Goal: Use online tool/utility: Utilize a website feature to perform a specific function

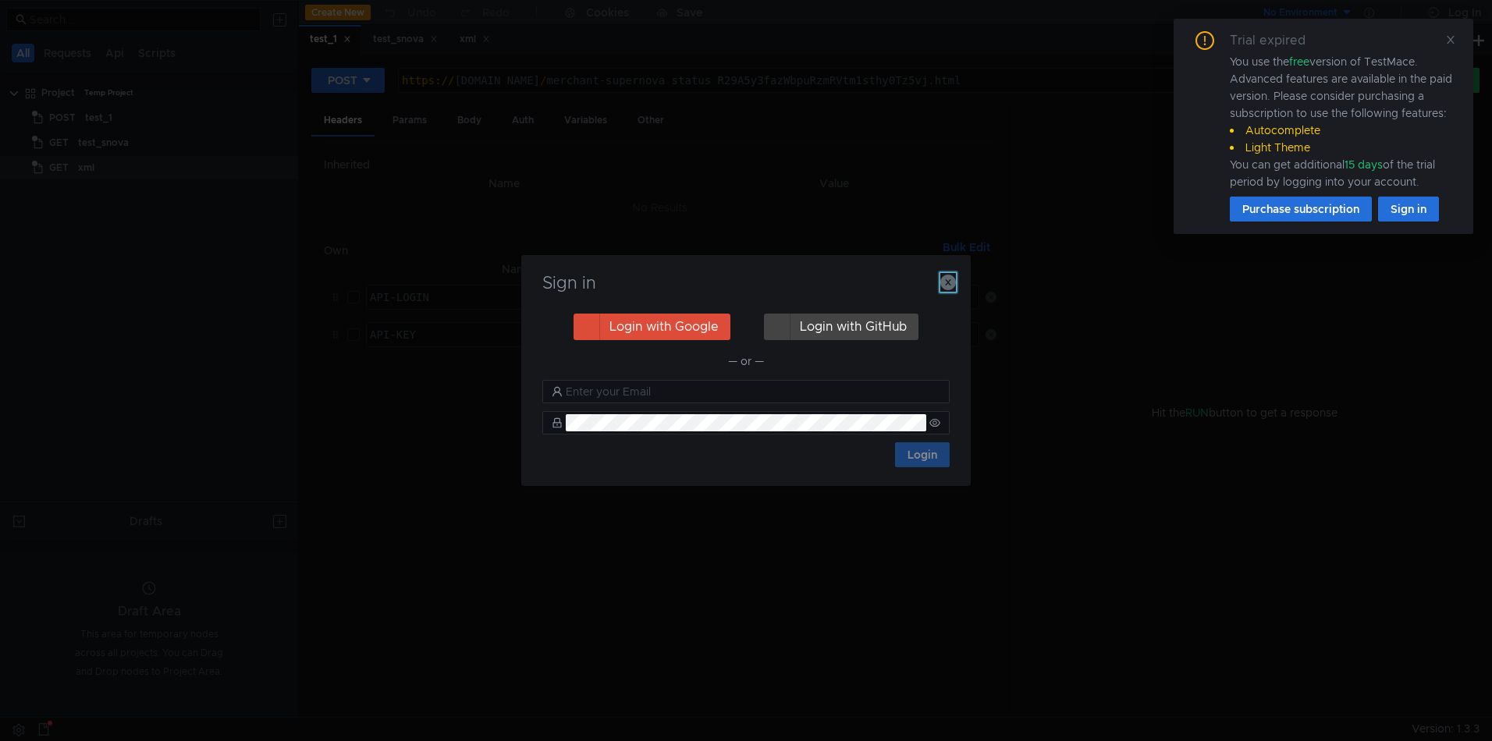
click at [946, 282] on icon "button" at bounding box center [948, 283] width 16 height 16
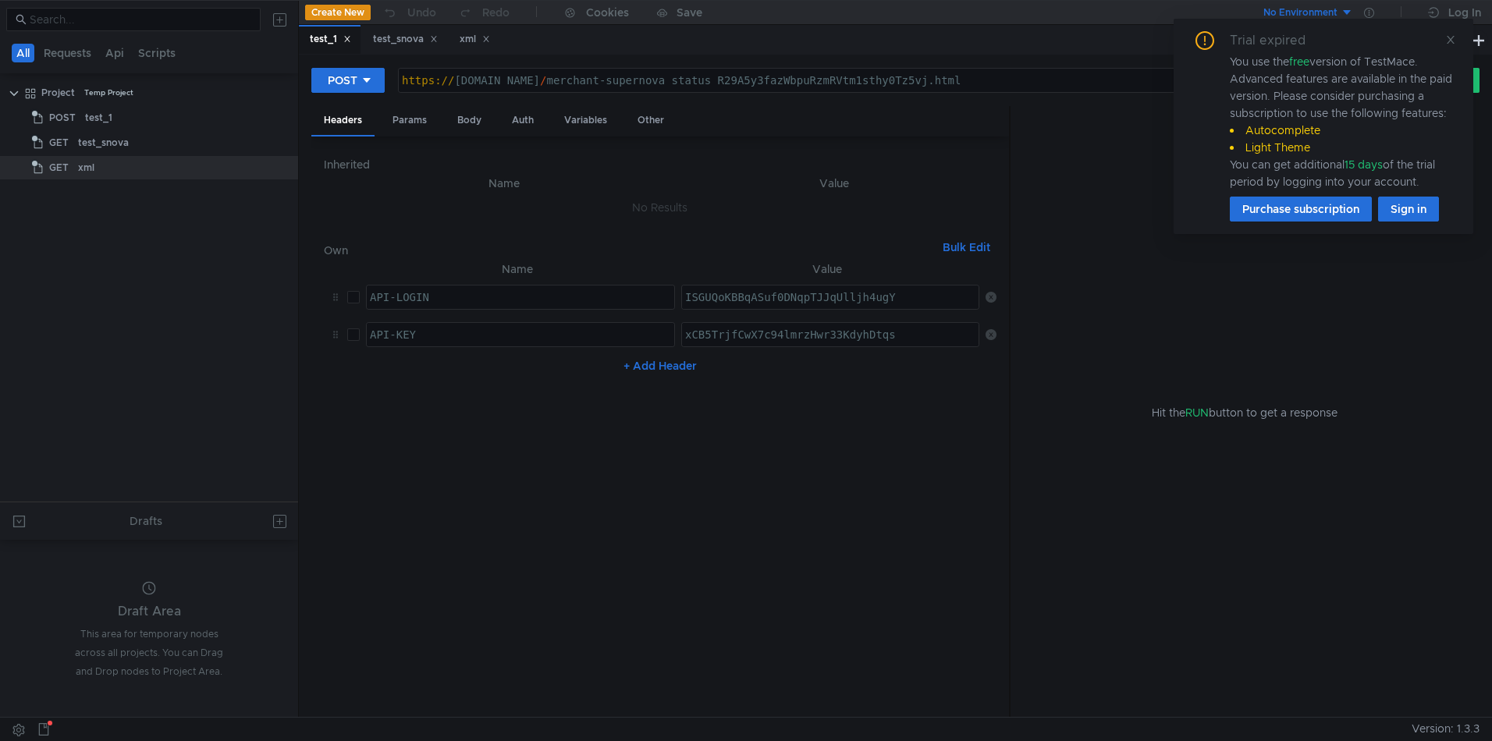
drag, startPoint x: 487, startPoint y: 81, endPoint x: 464, endPoint y: 94, distance: 25.8
click at [487, 81] on div "https:// [DOMAIN_NAME] / merchant-supernova_status_R29A5y3fazWbpuRzmRVtm1sthy0T…" at bounding box center [884, 92] width 971 height 37
click at [459, 80] on div "https:// [DOMAIN_NAME] / merchant-supernova_status_R29A5y3fazWbpuRzmRVtm1sthy0T…" at bounding box center [884, 92] width 971 height 37
click at [1442, 43] on div "Trial expired You use the free version of TestMace. Advanced features are avail…" at bounding box center [1323, 126] width 262 height 190
click at [1446, 42] on icon at bounding box center [1450, 39] width 11 height 11
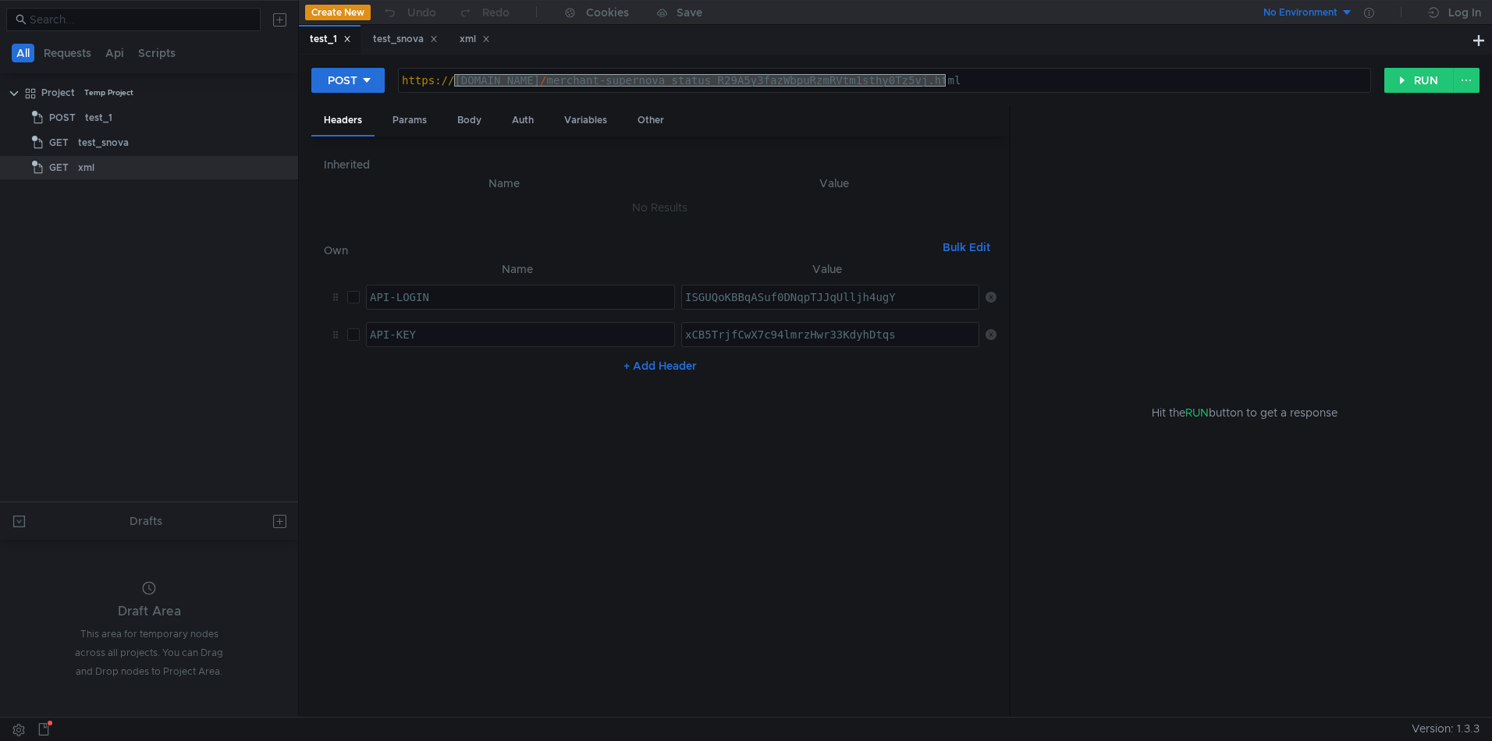
drag, startPoint x: 464, startPoint y: 83, endPoint x: 1169, endPoint y: 112, distance: 705.1
click at [1169, 112] on form "POST [URL][DOMAIN_NAME] https:// [DOMAIN_NAME] / merchant-supernova_status_R29A…" at bounding box center [895, 392] width 1168 height 650
paste textarea "[DOMAIN_NAME]"
type textarea "[URL][DOMAIN_NAME]"
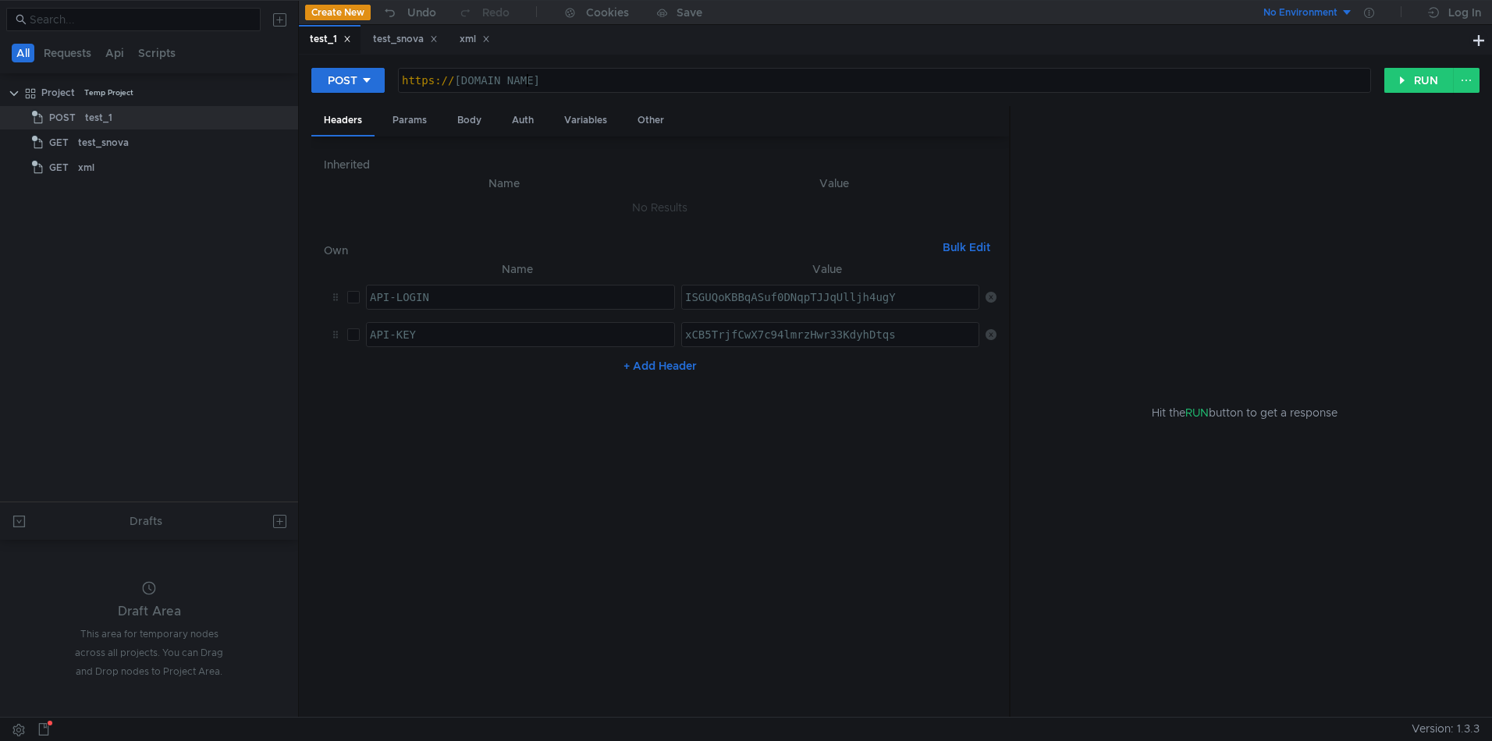
click at [599, 81] on div "https:// [DOMAIN_NAME]" at bounding box center [884, 92] width 971 height 37
type textarea "API-LOGIN"
click at [489, 298] on div "API-LOGIN" at bounding box center [520, 309] width 307 height 37
click at [523, 126] on div "Auth" at bounding box center [522, 120] width 47 height 29
click at [481, 161] on input at bounding box center [673, 161] width 605 height 22
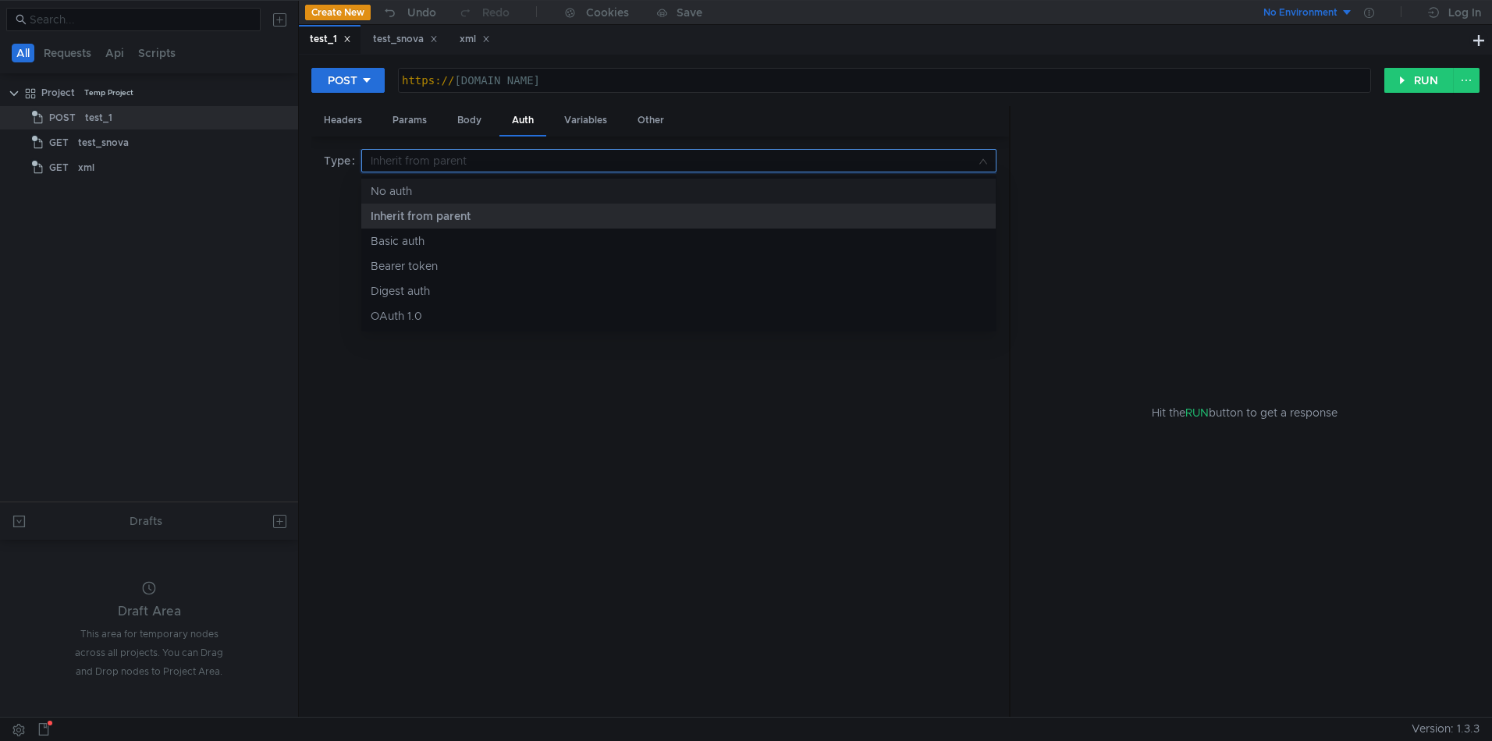
click at [463, 121] on div at bounding box center [746, 370] width 1492 height 741
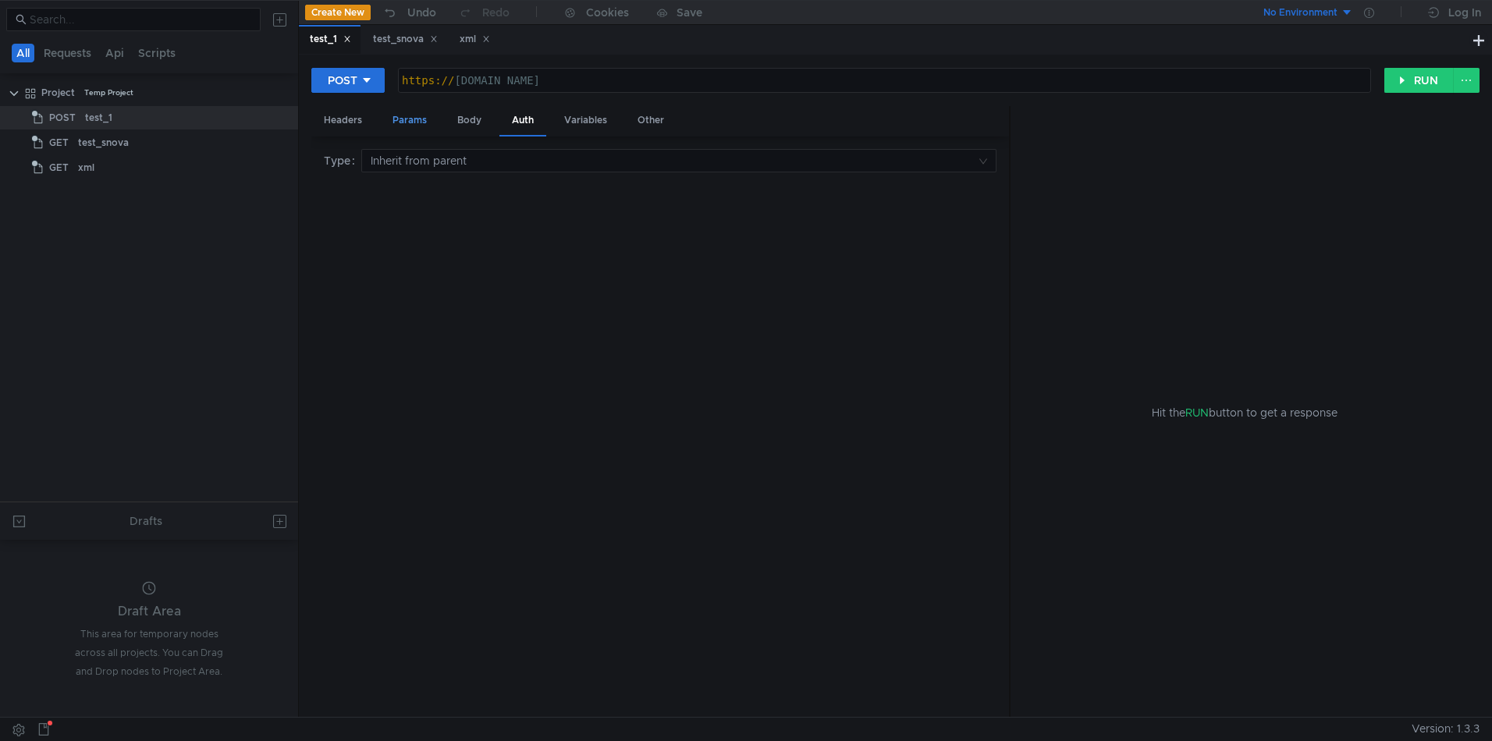
click at [418, 120] on div "Params" at bounding box center [409, 120] width 59 height 29
click at [301, 109] on div "POST [URL][DOMAIN_NAME] https:// [DOMAIN_NAME] הההההההההההההההההההההההההההההההה…" at bounding box center [895, 386] width 1193 height 662
click at [328, 123] on div "Headers" at bounding box center [342, 120] width 63 height 29
click at [402, 121] on div "Params" at bounding box center [409, 120] width 59 height 29
click at [342, 121] on div "Headers" at bounding box center [342, 120] width 63 height 29
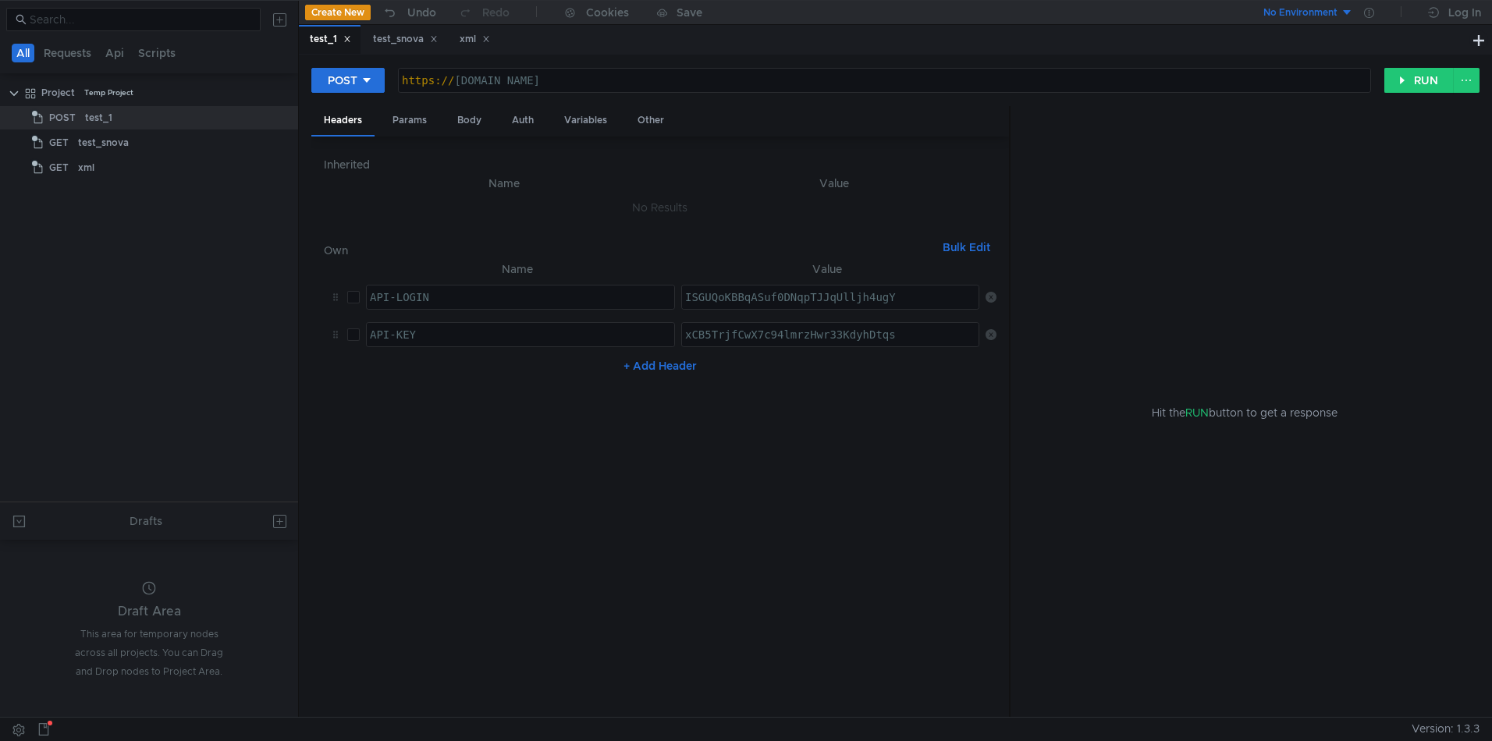
click at [988, 336] on icon at bounding box center [990, 334] width 11 height 11
click at [444, 296] on div "API-LOGIN" at bounding box center [520, 309] width 307 height 37
paste textarea "[DOMAIN_NAME]"
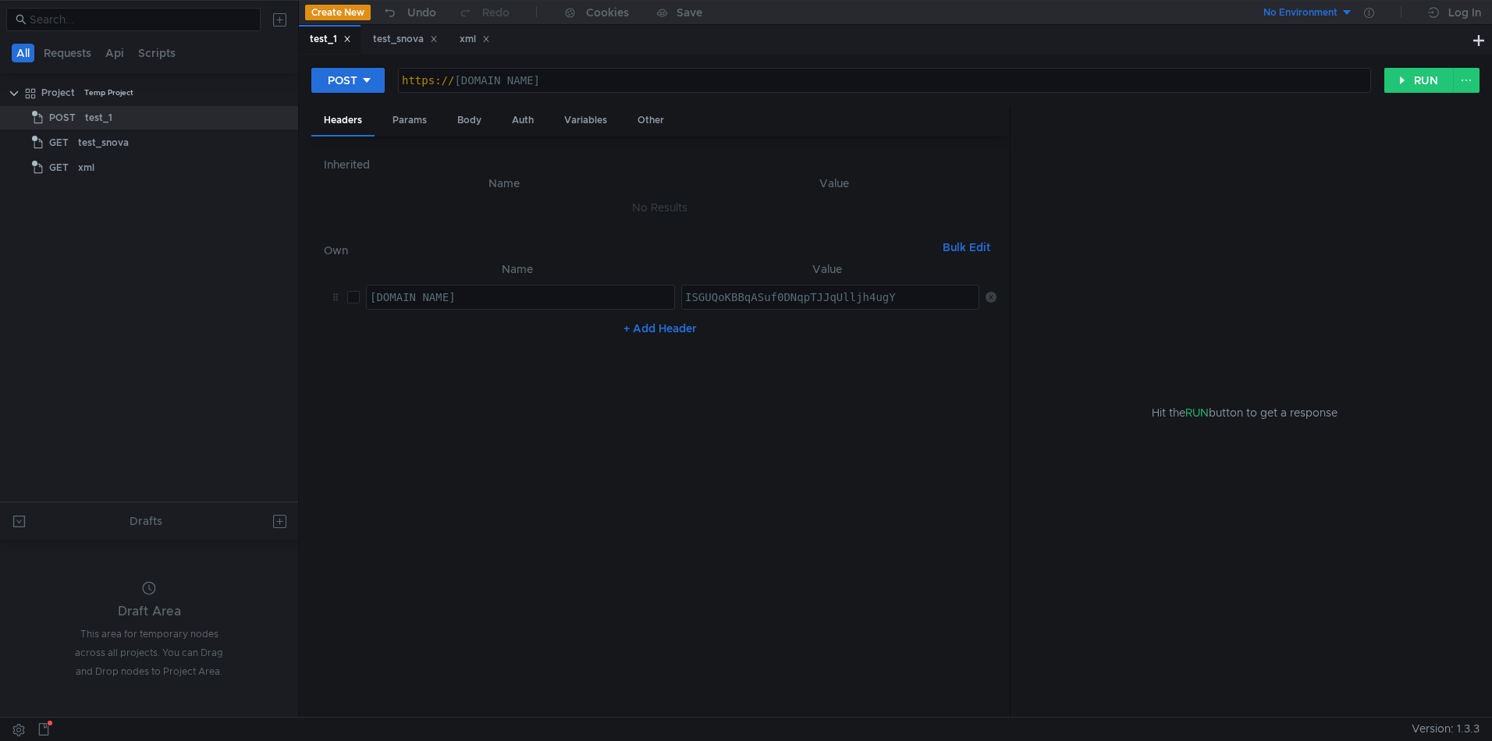
click at [463, 302] on div "[DOMAIN_NAME]" at bounding box center [520, 309] width 307 height 37
click at [462, 302] on div "[DOMAIN_NAME]" at bounding box center [520, 309] width 307 height 37
click at [461, 303] on div "[DOMAIN_NAME]" at bounding box center [520, 309] width 307 height 37
paste textarea "Access-Token"
type textarea "Access-Token"
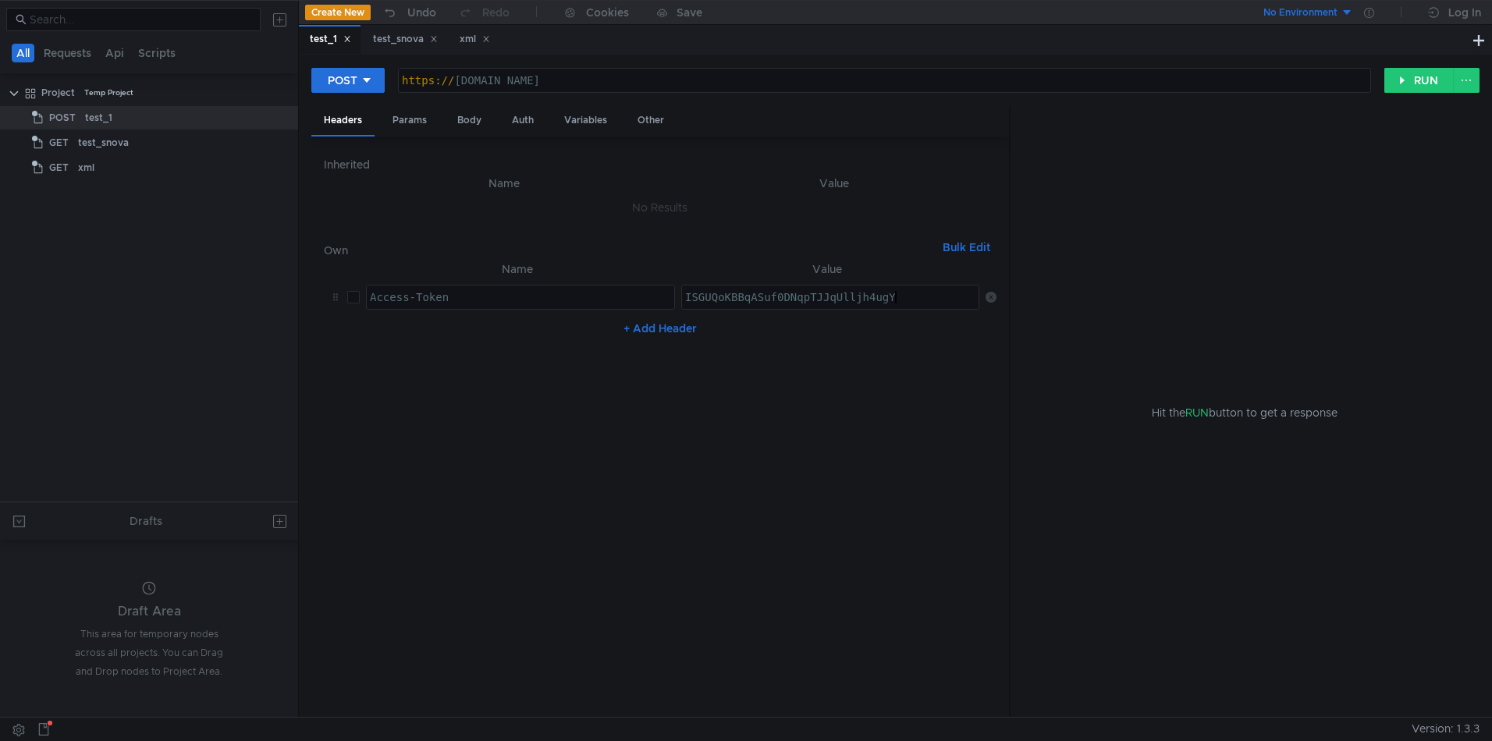
click at [905, 295] on div "ISGUQoKBBqASuf0DNqpTJJqUlljh4ugY" at bounding box center [831, 309] width 299 height 37
paste textarea "z409gsbtaj0boipn14mkkxs0pw6cackg"
type textarea "z409gsbtaj0boipn14mkkxs0pw6cackg"
click at [560, 84] on div "https:// [DOMAIN_NAME]" at bounding box center [884, 92] width 971 height 37
click at [562, 82] on div "https:// [DOMAIN_NAME]" at bounding box center [884, 92] width 971 height 37
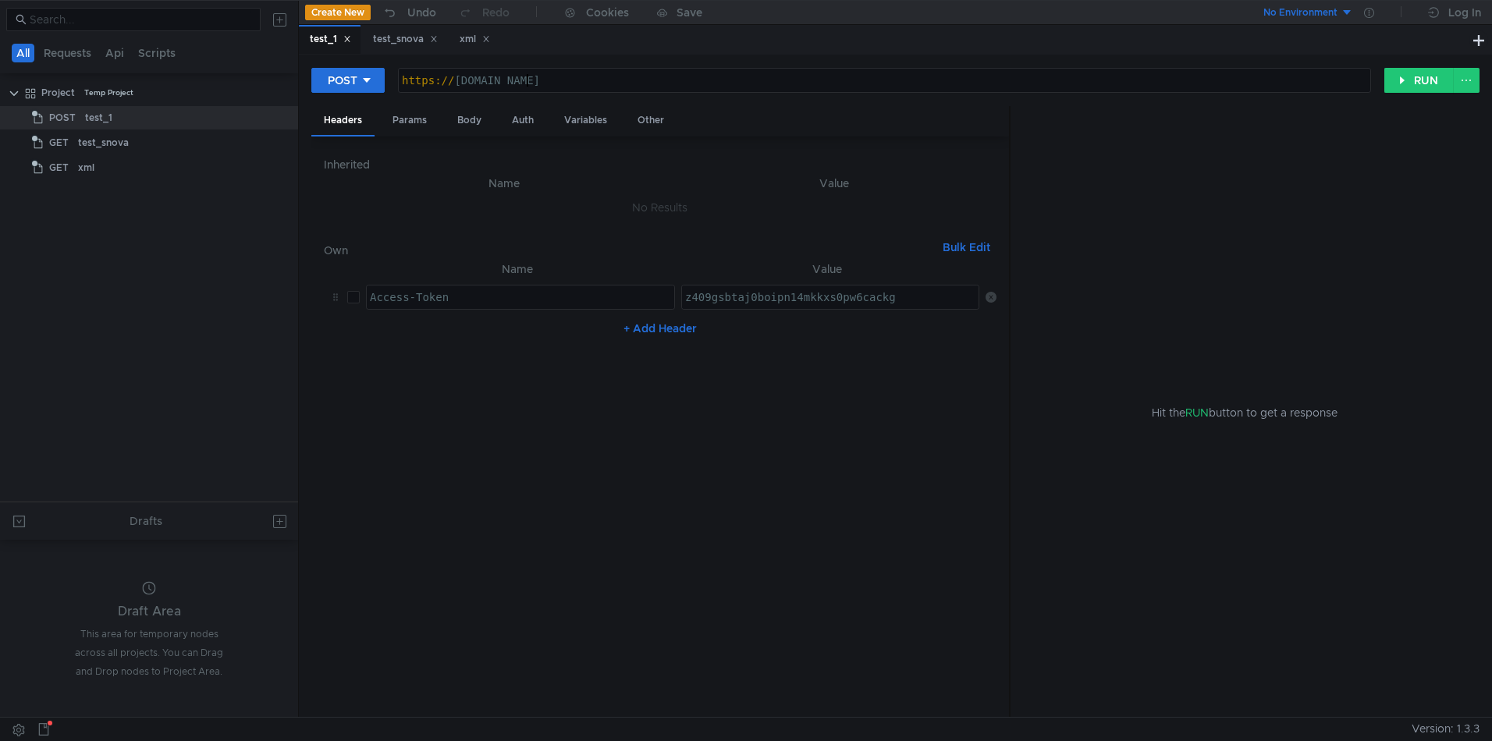
paste textarea "/api/payment-gateways"
type textarea "[URL][DOMAIN_NAME]"
click at [1421, 92] on button "RUN" at bounding box center [1418, 80] width 69 height 25
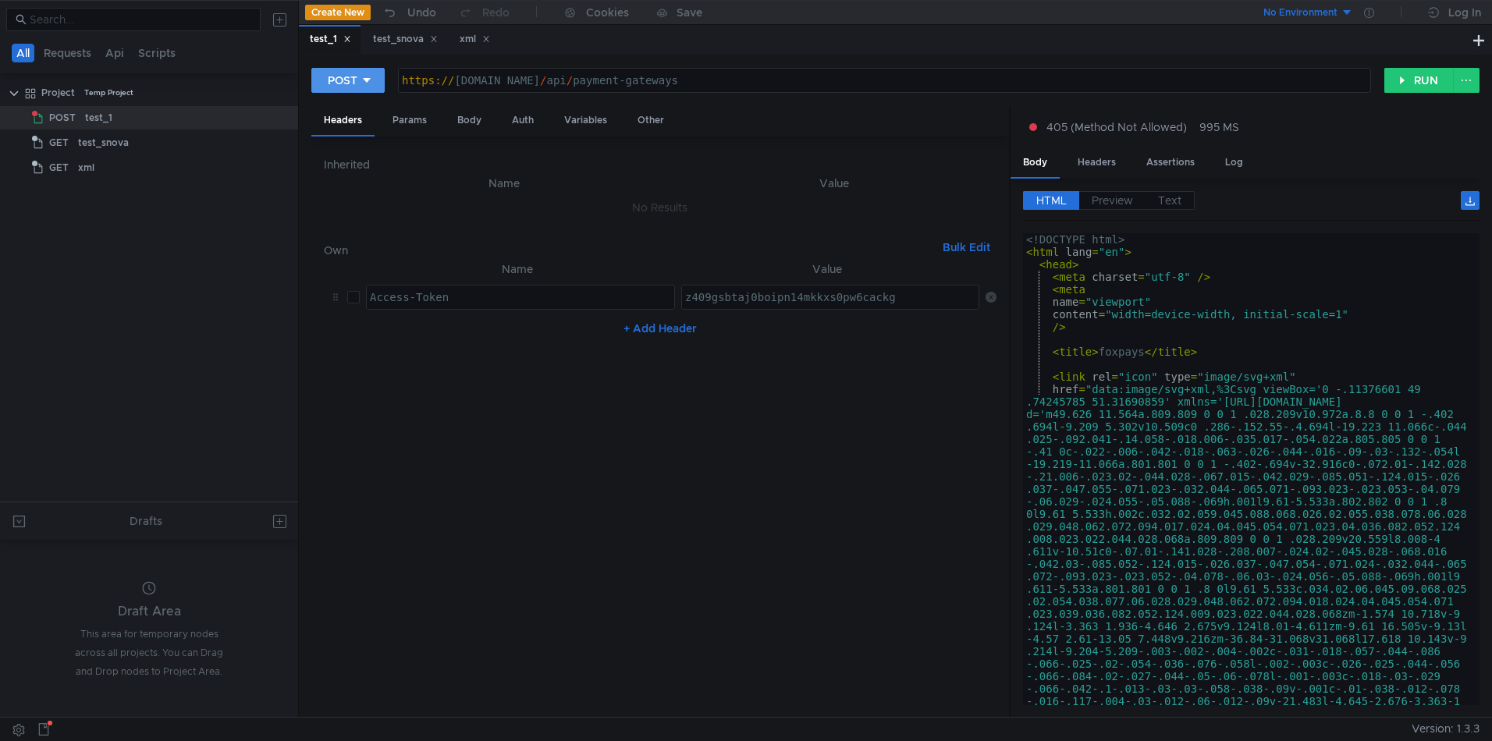
click at [364, 72] on div at bounding box center [366, 80] width 11 height 17
click at [342, 115] on li "GET" at bounding box center [347, 113] width 73 height 25
click at [658, 84] on div "https:// [DOMAIN_NAME] / api / payment-gateways" at bounding box center [880, 92] width 979 height 37
click at [1403, 73] on button "RUN" at bounding box center [1418, 80] width 69 height 25
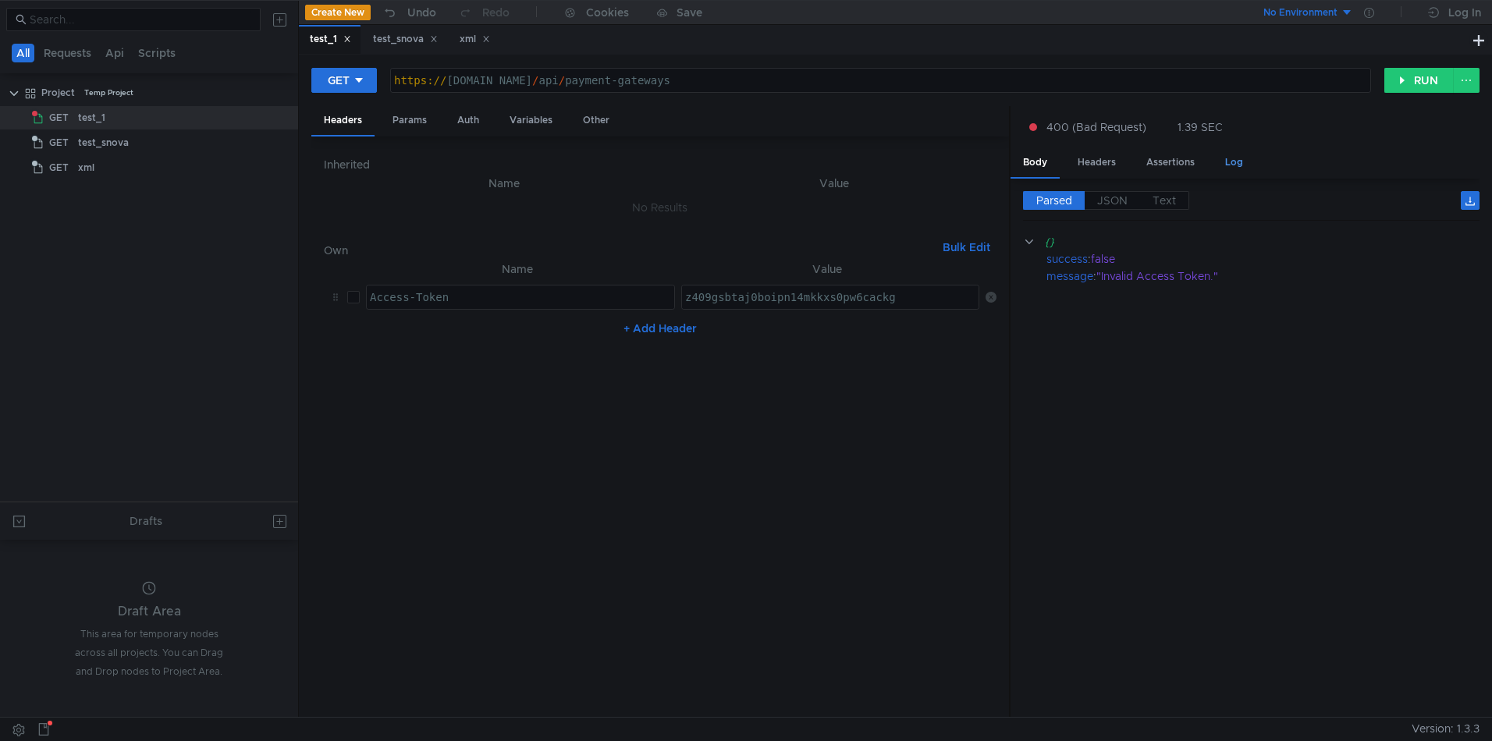
click at [1248, 165] on div "Log" at bounding box center [1233, 162] width 43 height 29
click at [1240, 162] on div "Log" at bounding box center [1233, 162] width 43 height 29
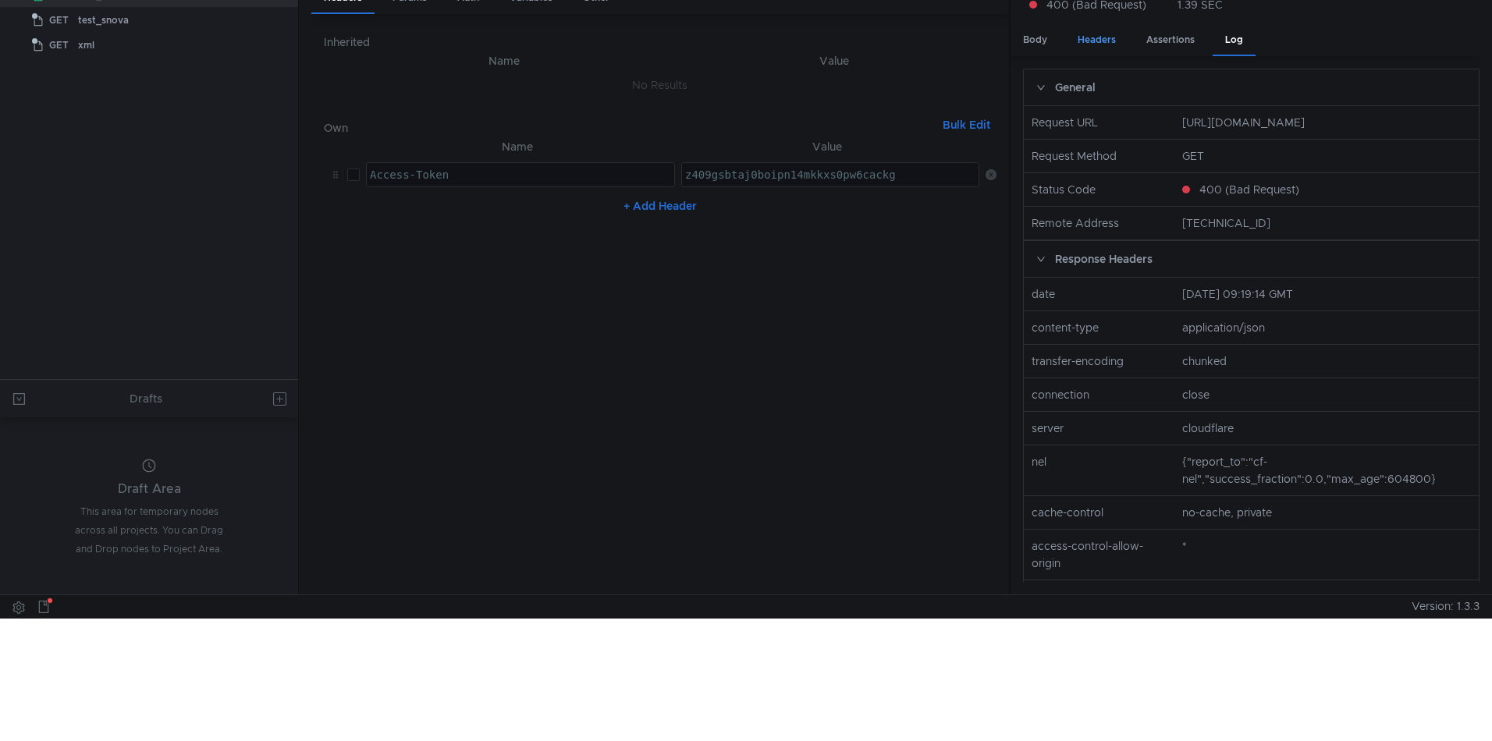
click at [1103, 39] on div "Headers" at bounding box center [1096, 40] width 63 height 29
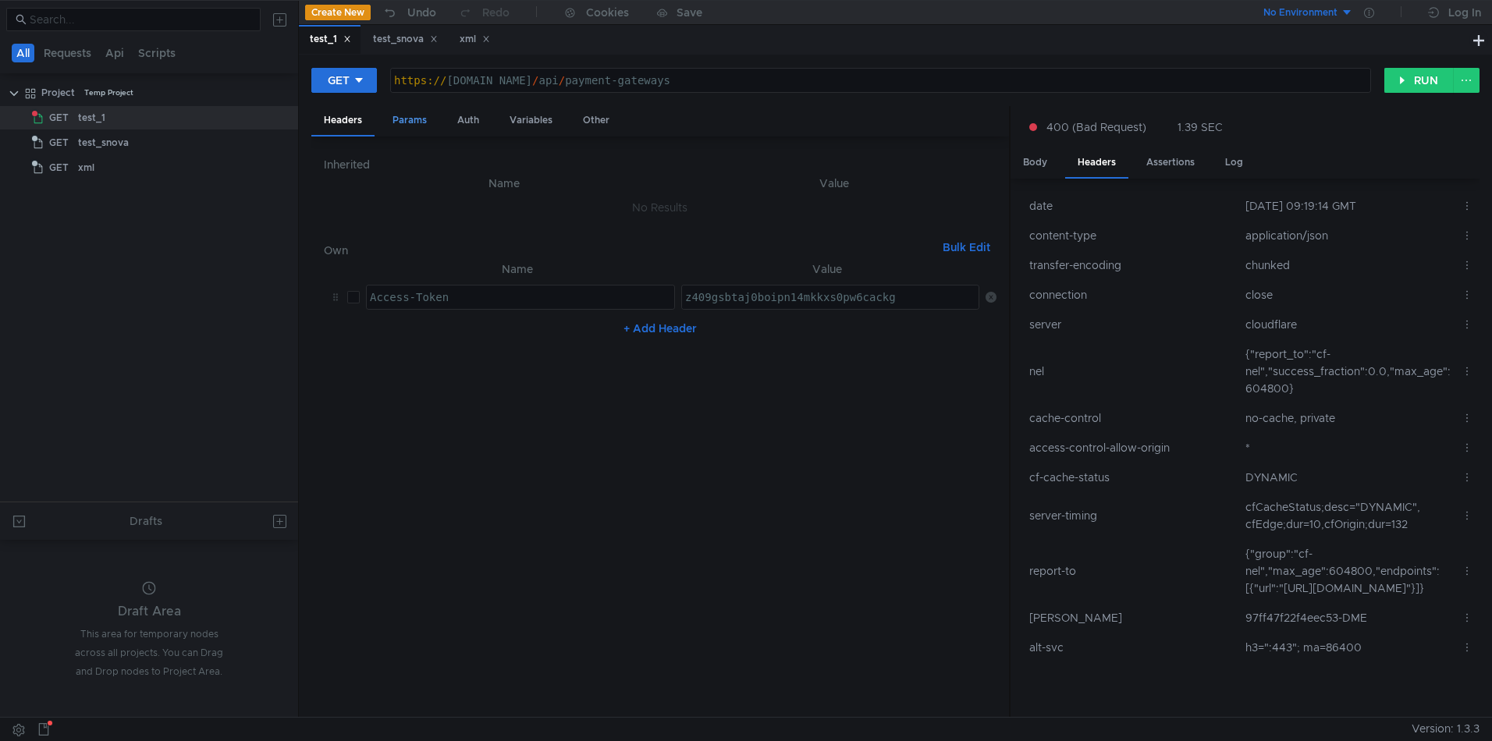
click at [407, 124] on div "Params" at bounding box center [409, 120] width 59 height 29
click at [478, 119] on div "Auth" at bounding box center [468, 120] width 47 height 29
click at [501, 160] on input at bounding box center [673, 161] width 605 height 22
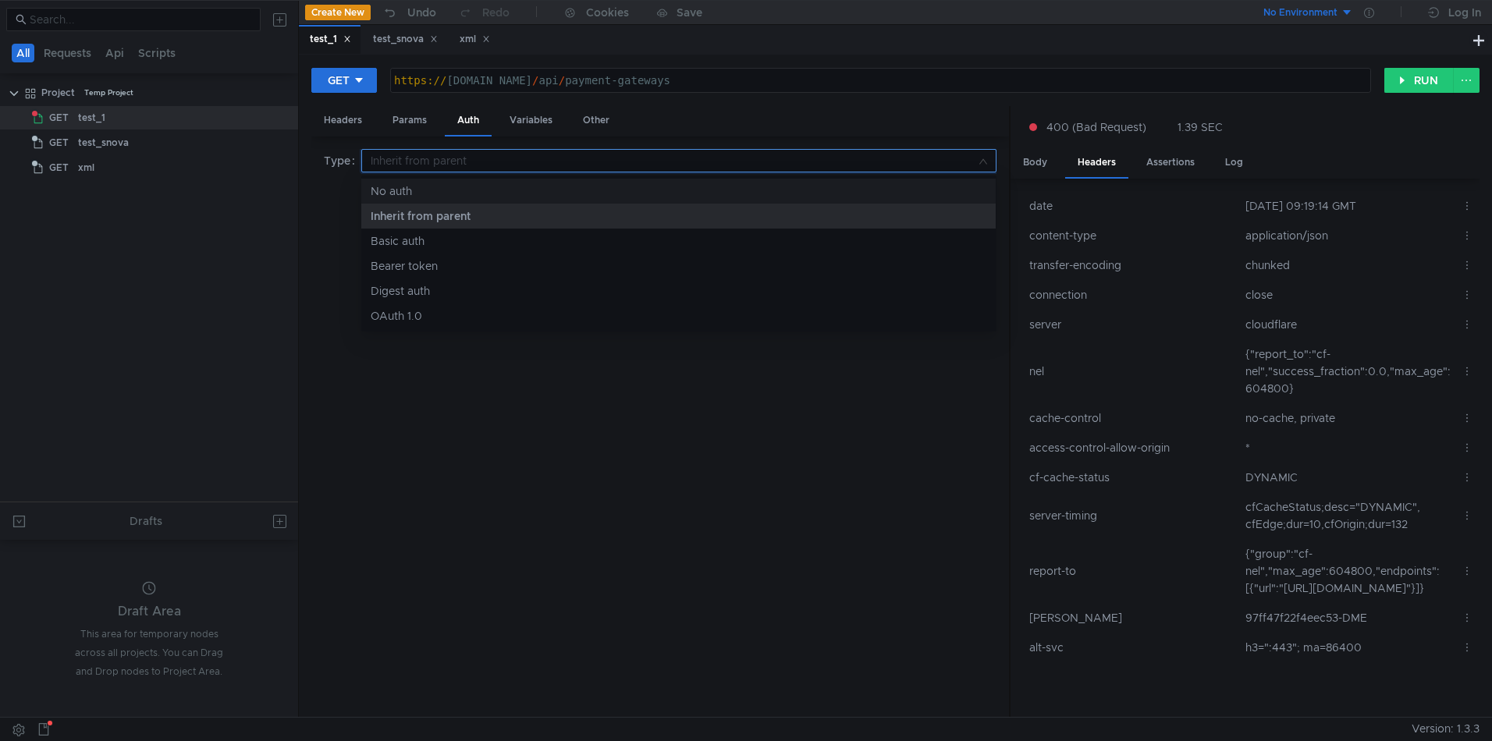
click at [481, 190] on div "No auth" at bounding box center [679, 191] width 616 height 17
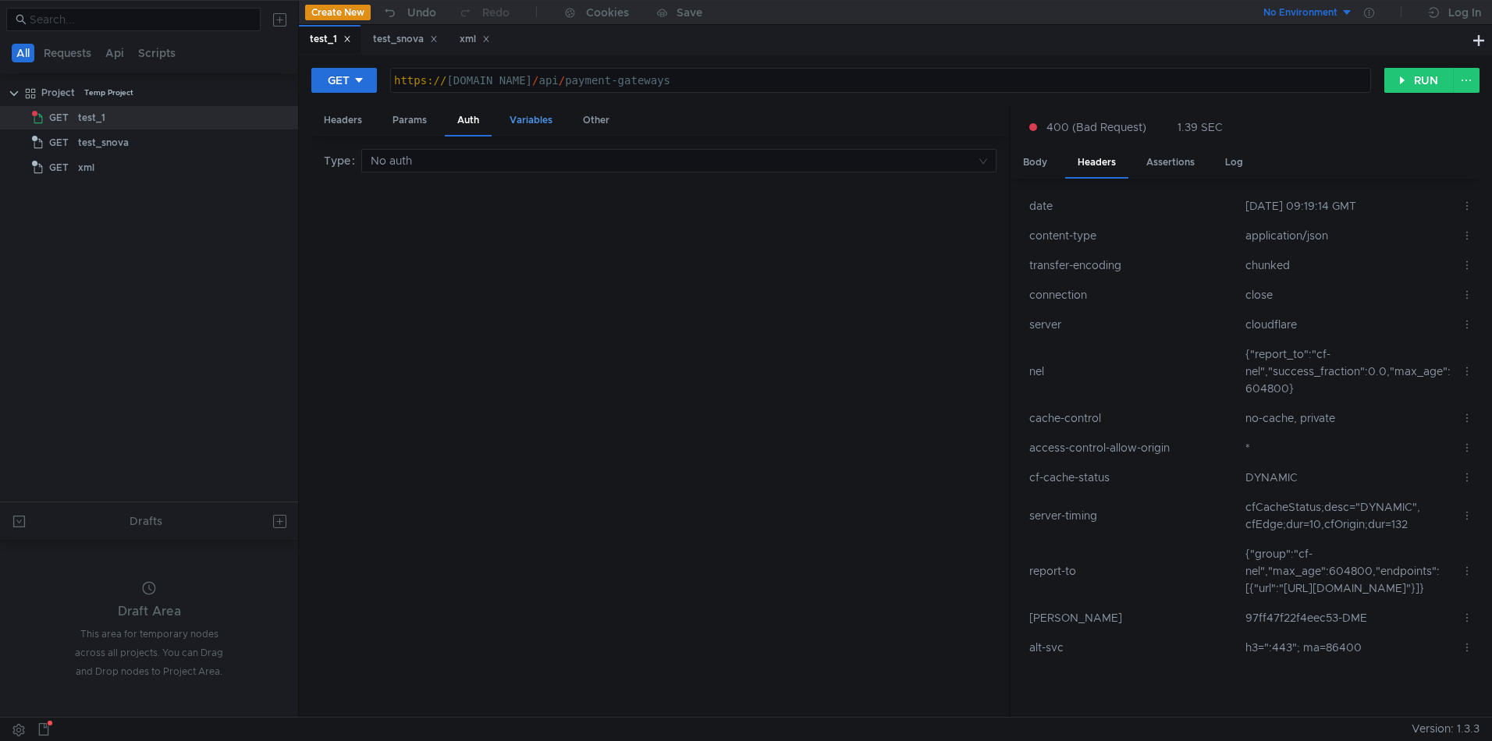
click at [529, 116] on div "Variables" at bounding box center [531, 120] width 68 height 29
click at [581, 122] on div "Other" at bounding box center [595, 120] width 51 height 29
click at [349, 119] on div "Headers" at bounding box center [342, 120] width 63 height 29
drag, startPoint x: 352, startPoint y: 299, endPoint x: 359, endPoint y: 311, distance: 14.3
click at [352, 299] on input "checkbox" at bounding box center [353, 297] width 12 height 12
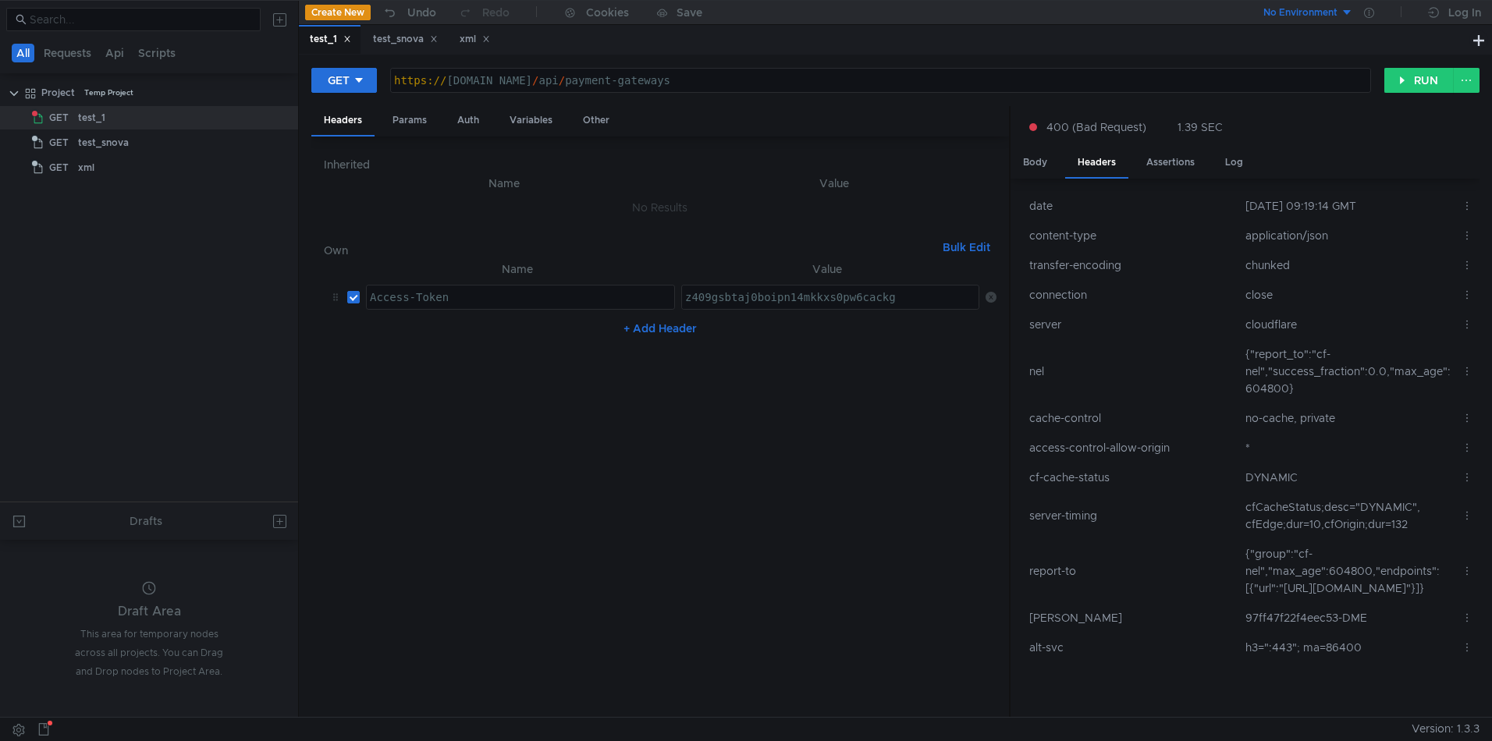
click at [587, 348] on nz-table "Name Value Access-Token Access-Token הההההההההההההההההההההההההההההההההההההההההה…" at bounding box center [660, 482] width 672 height 445
click at [339, 78] on div "GET" at bounding box center [339, 80] width 22 height 17
click at [833, 145] on div at bounding box center [746, 370] width 1492 height 741
click at [1418, 79] on button "RUN" at bounding box center [1418, 80] width 69 height 25
click at [1036, 162] on div "Body" at bounding box center [1034, 162] width 49 height 29
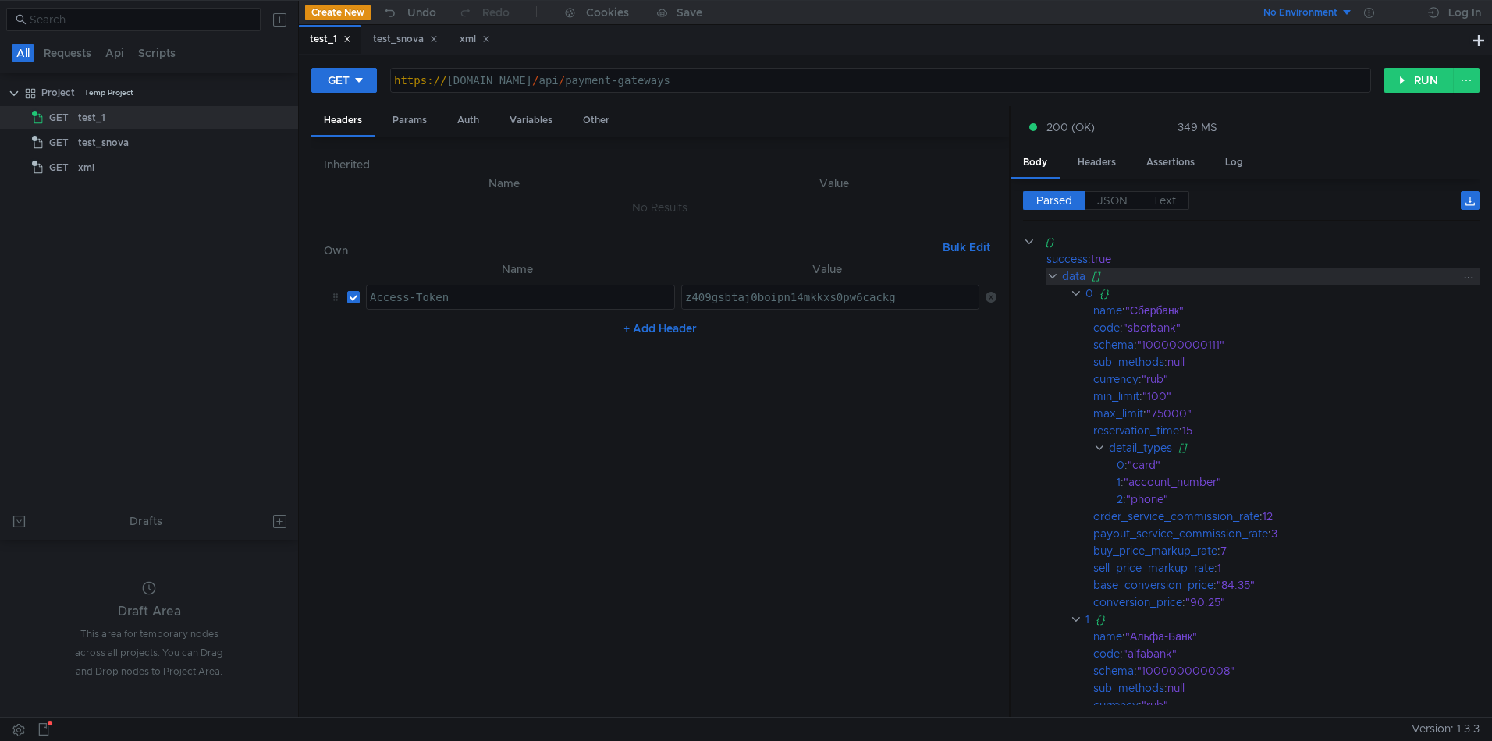
click at [1055, 275] on clr-icon at bounding box center [1052, 276] width 12 height 12
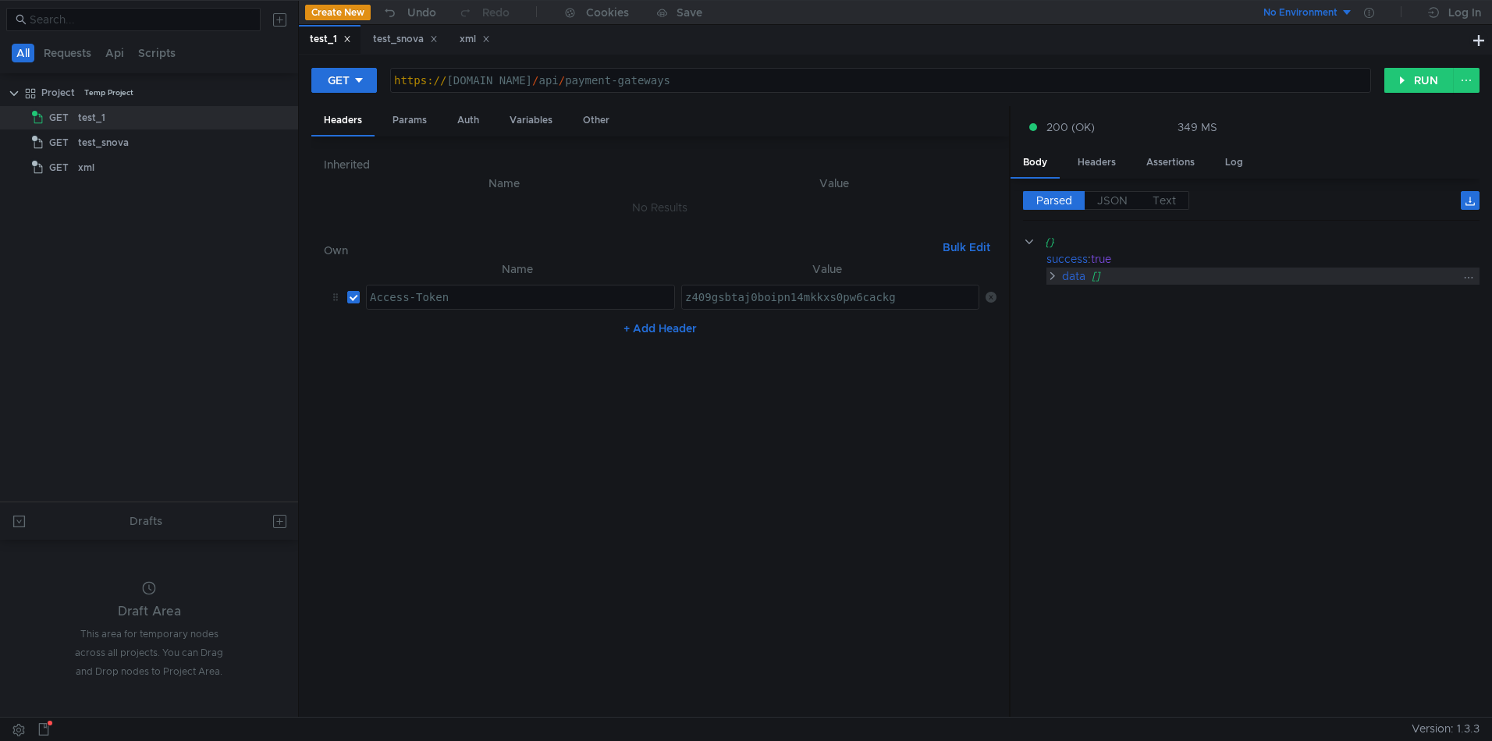
click at [1052, 278] on clr-icon at bounding box center [1052, 276] width 12 height 12
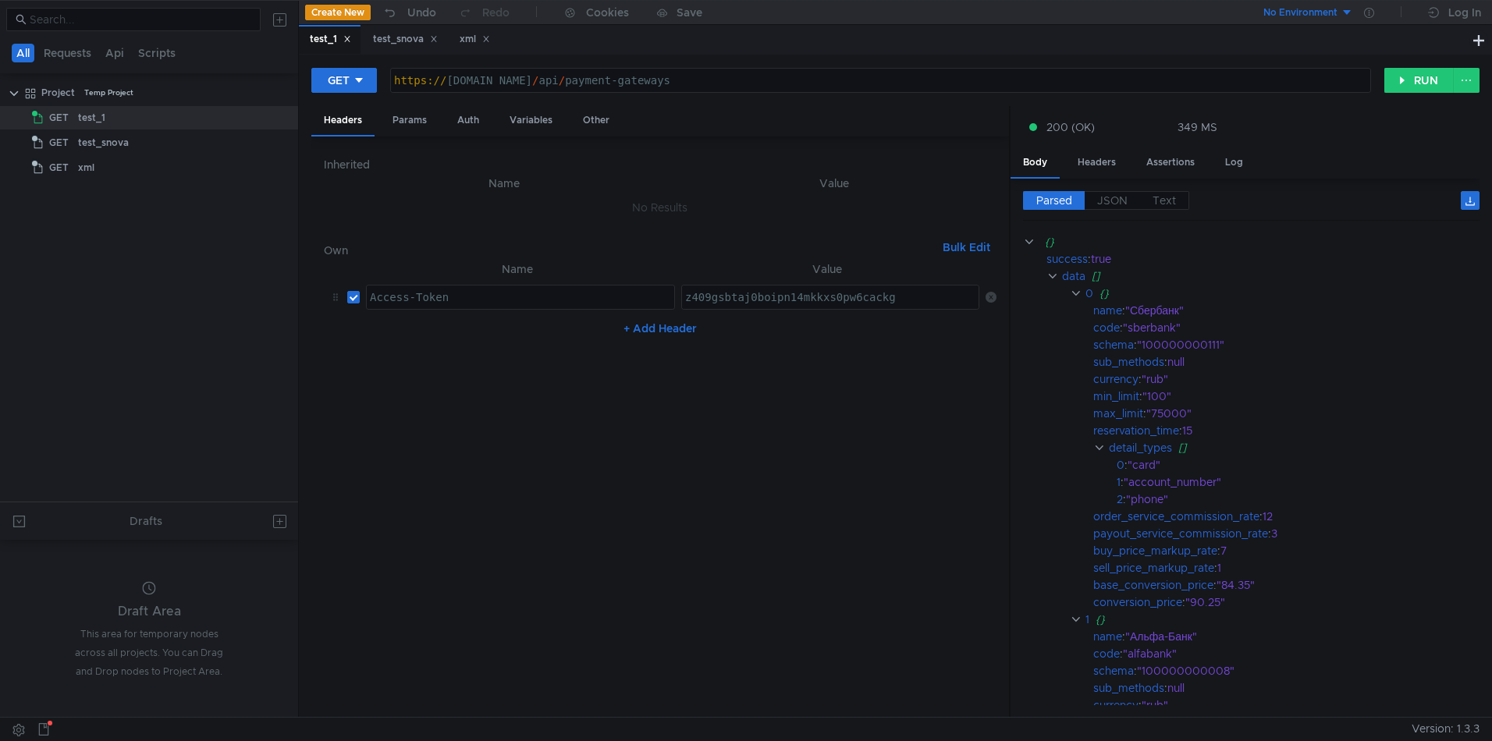
click at [357, 306] on td at bounding box center [350, 297] width 19 height 37
click at [355, 299] on input "checkbox" at bounding box center [353, 297] width 12 height 12
click at [355, 303] on input "checkbox" at bounding box center [353, 297] width 12 height 12
checkbox input "true"
click at [1052, 279] on clr-icon at bounding box center [1052, 276] width 12 height 12
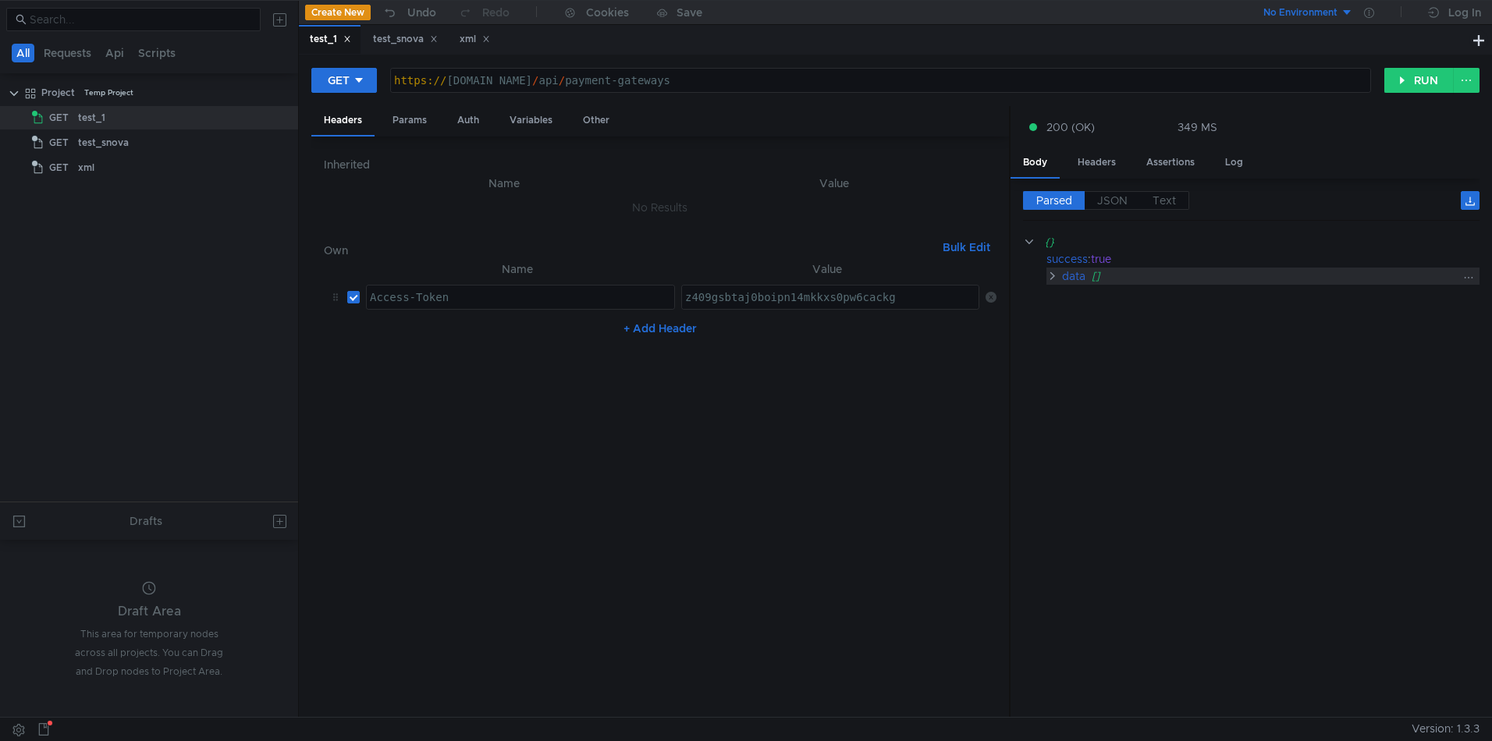
click at [1052, 279] on clr-icon at bounding box center [1052, 276] width 12 height 12
